Goal: Transaction & Acquisition: Purchase product/service

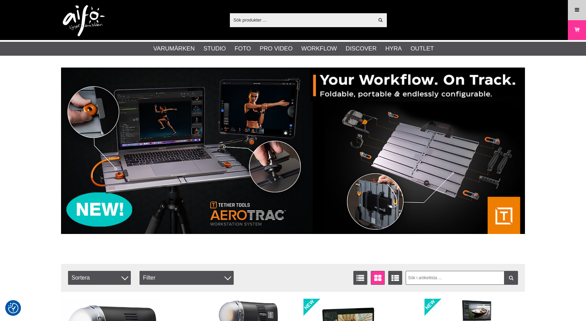
click at [576, 9] on icon at bounding box center [577, 10] width 6 height 8
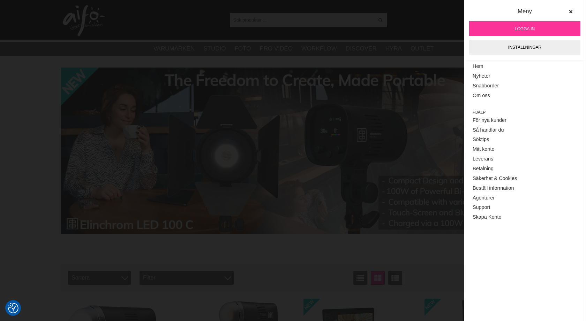
click at [528, 30] on span "Logga in" at bounding box center [525, 29] width 20 height 6
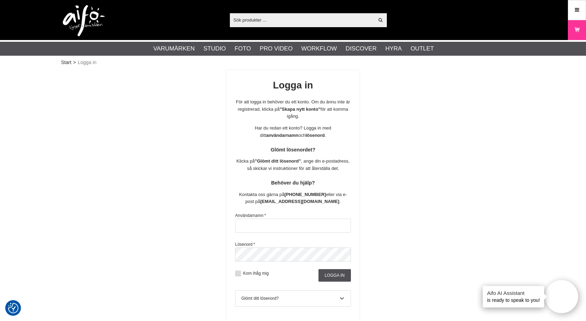
click at [237, 271] on button at bounding box center [238, 274] width 6 height 6
click at [273, 222] on input "text" at bounding box center [293, 226] width 116 height 14
type input "hubert.wojtyna@molanders.se"
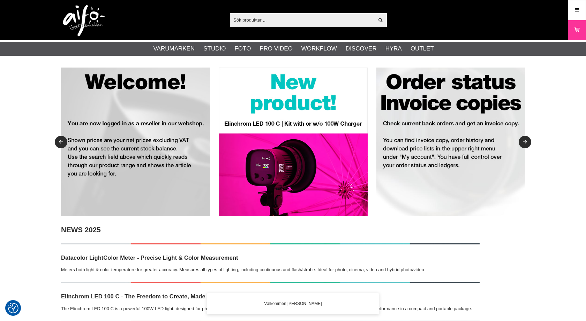
checkbox input "true"
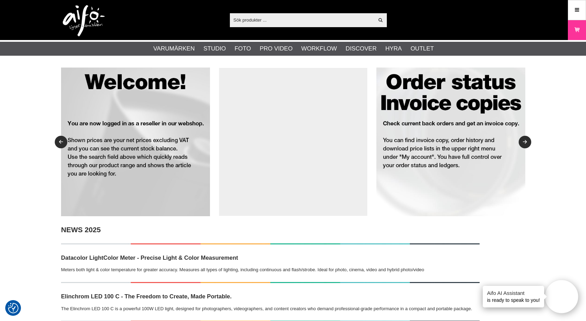
click at [251, 25] on div "Visa alla" at bounding box center [308, 20] width 157 height 14
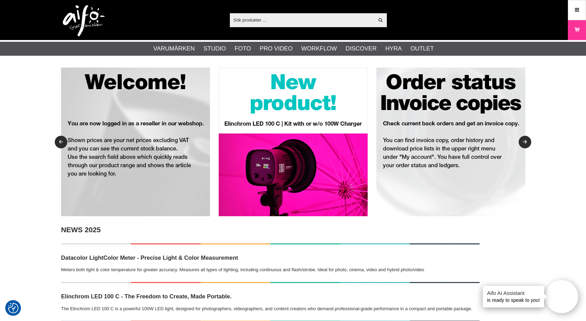
click at [251, 24] on input "text" at bounding box center [302, 20] width 144 height 10
paste input "CUC15G2-ORG"
type input "CUC15G2-ORG"
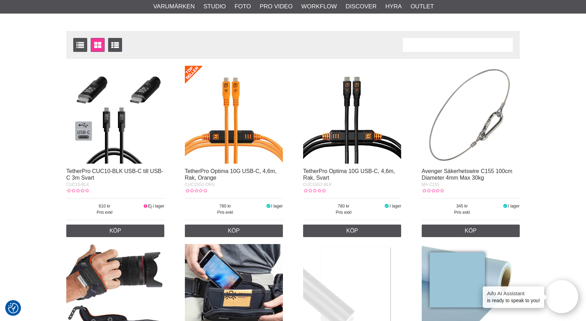
scroll to position [102, 0]
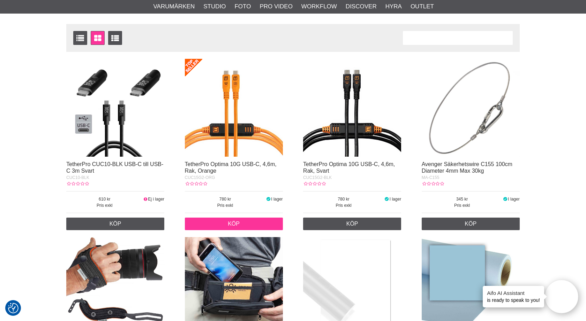
click at [201, 221] on link "Köp" at bounding box center [234, 224] width 98 height 13
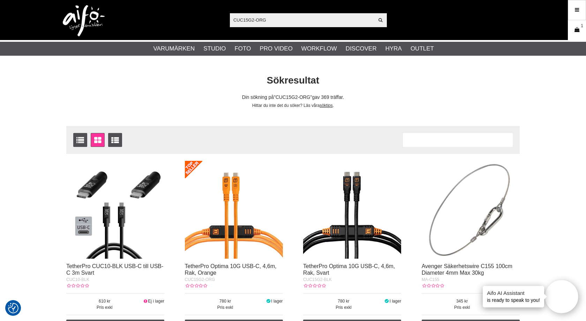
scroll to position [0, 0]
click at [574, 31] on icon at bounding box center [576, 30] width 7 height 8
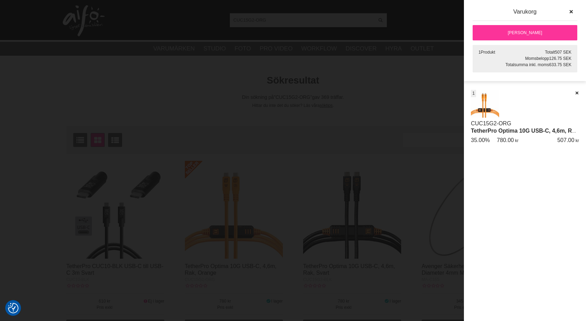
click at [536, 32] on link "[PERSON_NAME]" at bounding box center [524, 32] width 105 height 15
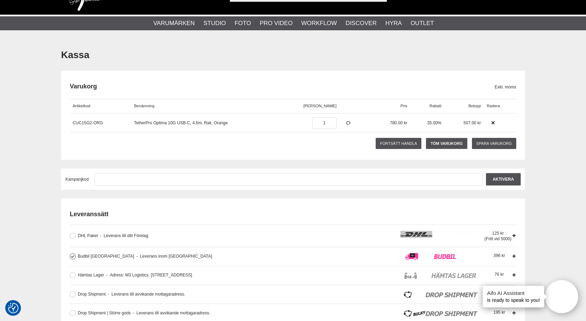
scroll to position [122, 0]
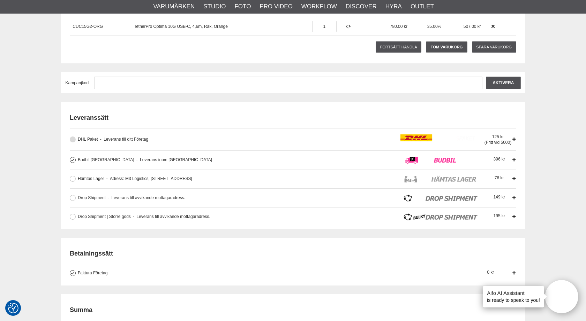
click at [71, 138] on button at bounding box center [73, 140] width 6 height 6
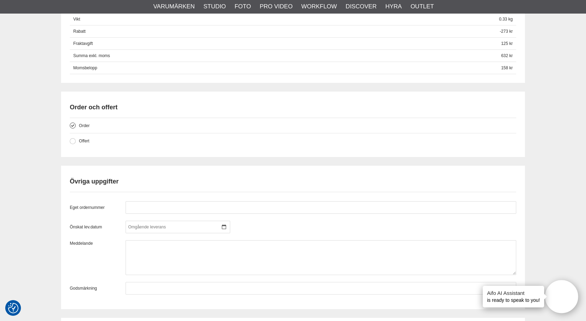
scroll to position [492, 0]
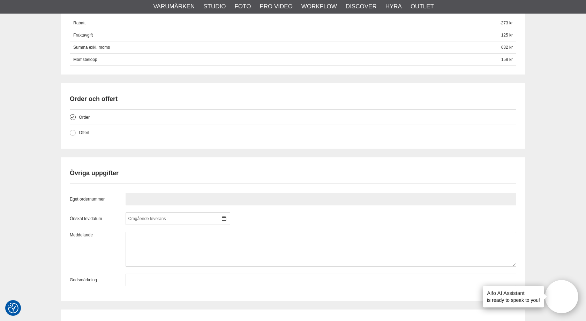
click at [187, 196] on input "text" at bounding box center [321, 199] width 390 height 13
type input "249"
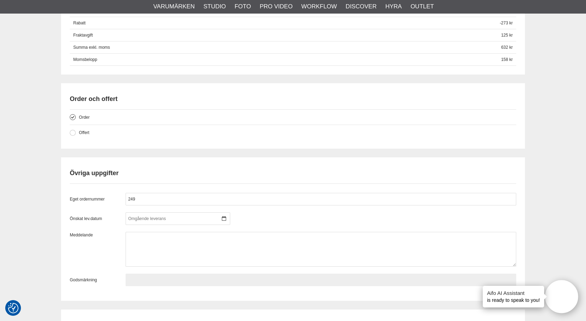
click at [131, 281] on input "text" at bounding box center [321, 280] width 390 height 13
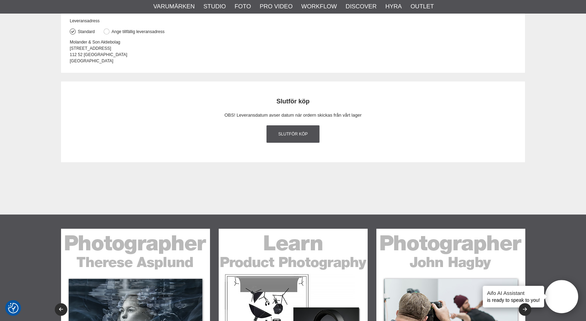
scroll to position [855, 0]
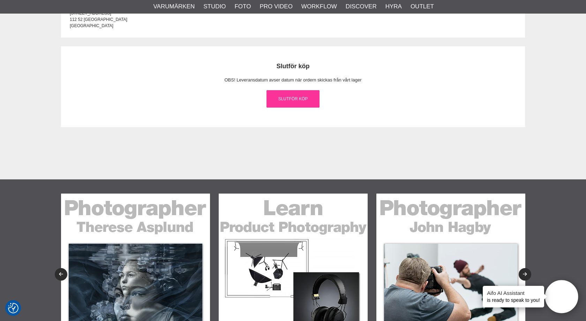
type input "249"
click at [293, 99] on link "Slutför köp" at bounding box center [292, 98] width 53 height 17
